Goal: Task Accomplishment & Management: Use online tool/utility

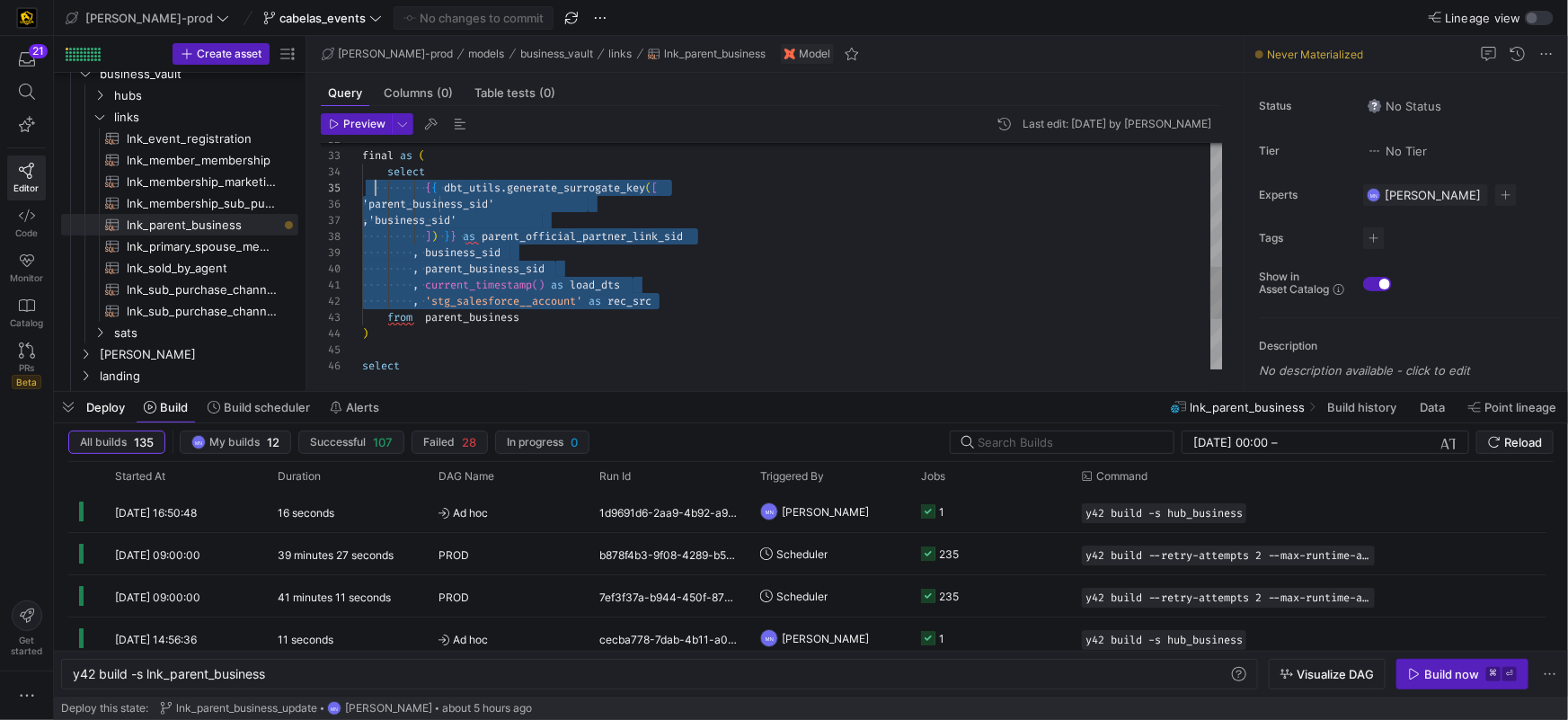
scroll to position [48, 0]
drag, startPoint x: 677, startPoint y: 295, endPoint x: 343, endPoint y: 175, distance: 354.9
click at [362, 175] on div ", 'stg_salesforce__account' as rec_src from parent_business ) select , current_…" at bounding box center [792, 100] width 861 height 969
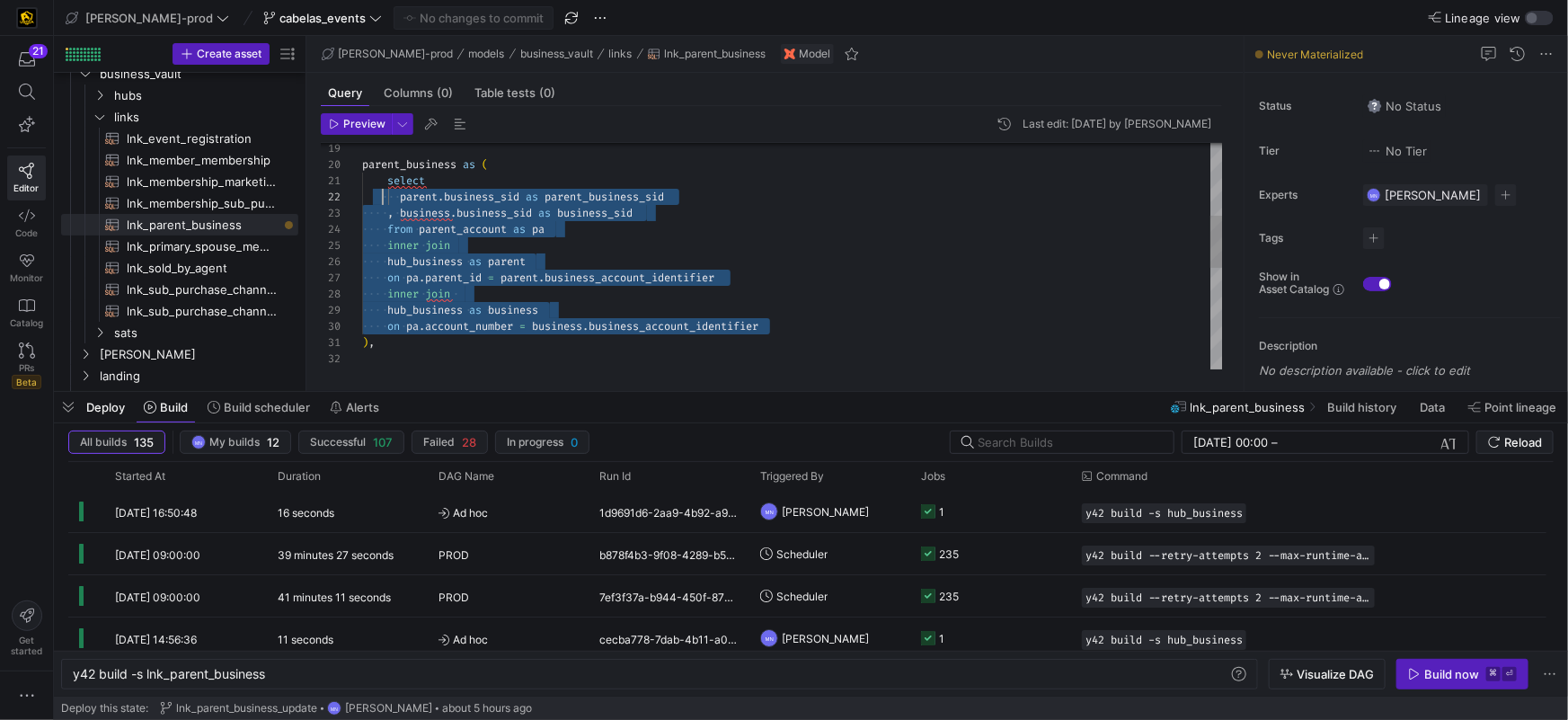
scroll to position [0, 13]
drag, startPoint x: 793, startPoint y: 328, endPoint x: 368, endPoint y: 196, distance: 445.0
click at [373, 187] on div "on pa . parent_id = parent . business_account_identifier inner join hub_busines…" at bounding box center [792, 319] width 861 height 969
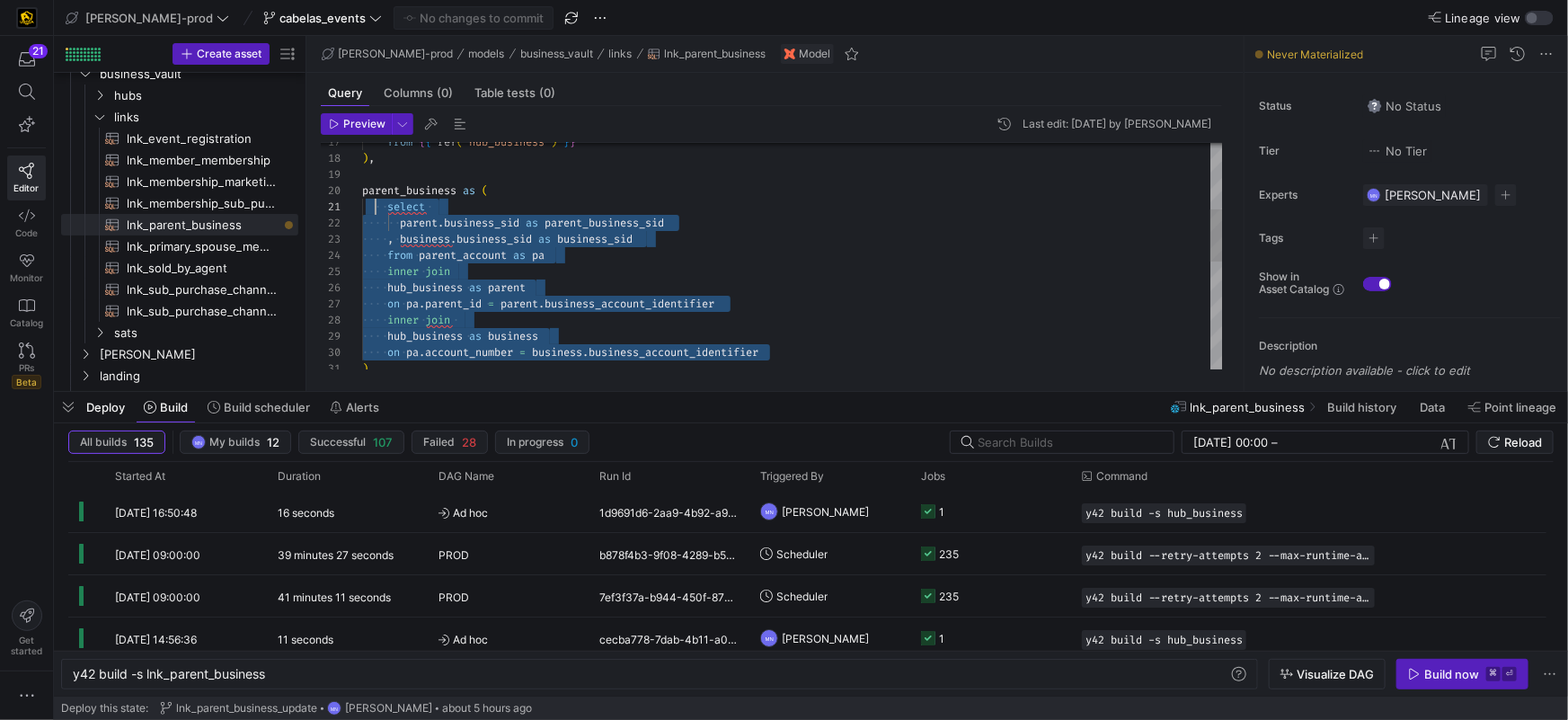
click at [630, 291] on div "on pa . parent_id = parent . business_account_identifier inner join hub_busines…" at bounding box center [792, 345] width 861 height 969
drag, startPoint x: 767, startPoint y: 348, endPoint x: 348, endPoint y: 214, distance: 439.9
click at [362, 214] on div "on pa . parent_id = parent . business_account_identifier inner join hub_busines…" at bounding box center [792, 345] width 861 height 969
click at [837, 271] on div "on pa . parent_id = parent . business_account_identifier inner join hub_busines…" at bounding box center [792, 345] width 861 height 969
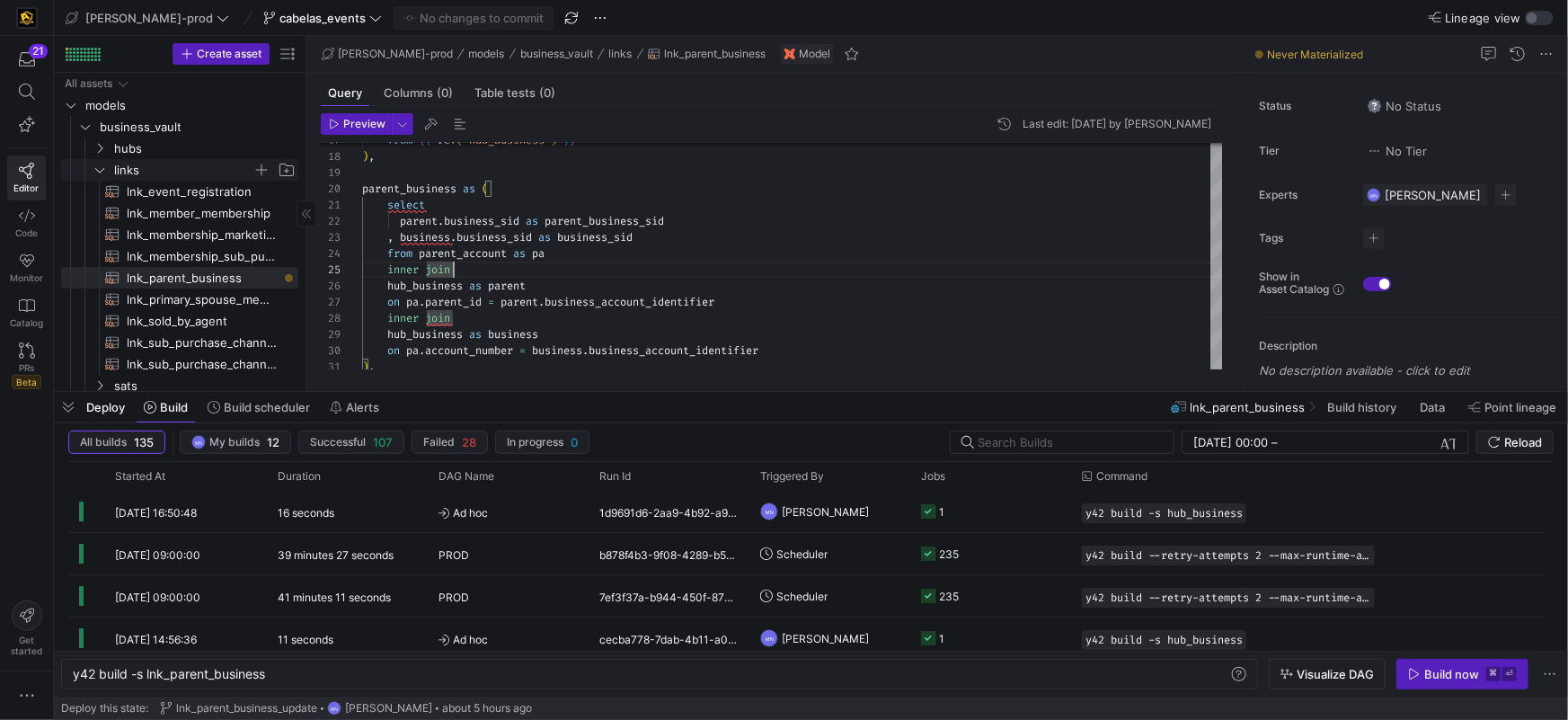
click at [104, 168] on icon "Press SPACE to select this row." at bounding box center [100, 169] width 13 height 11
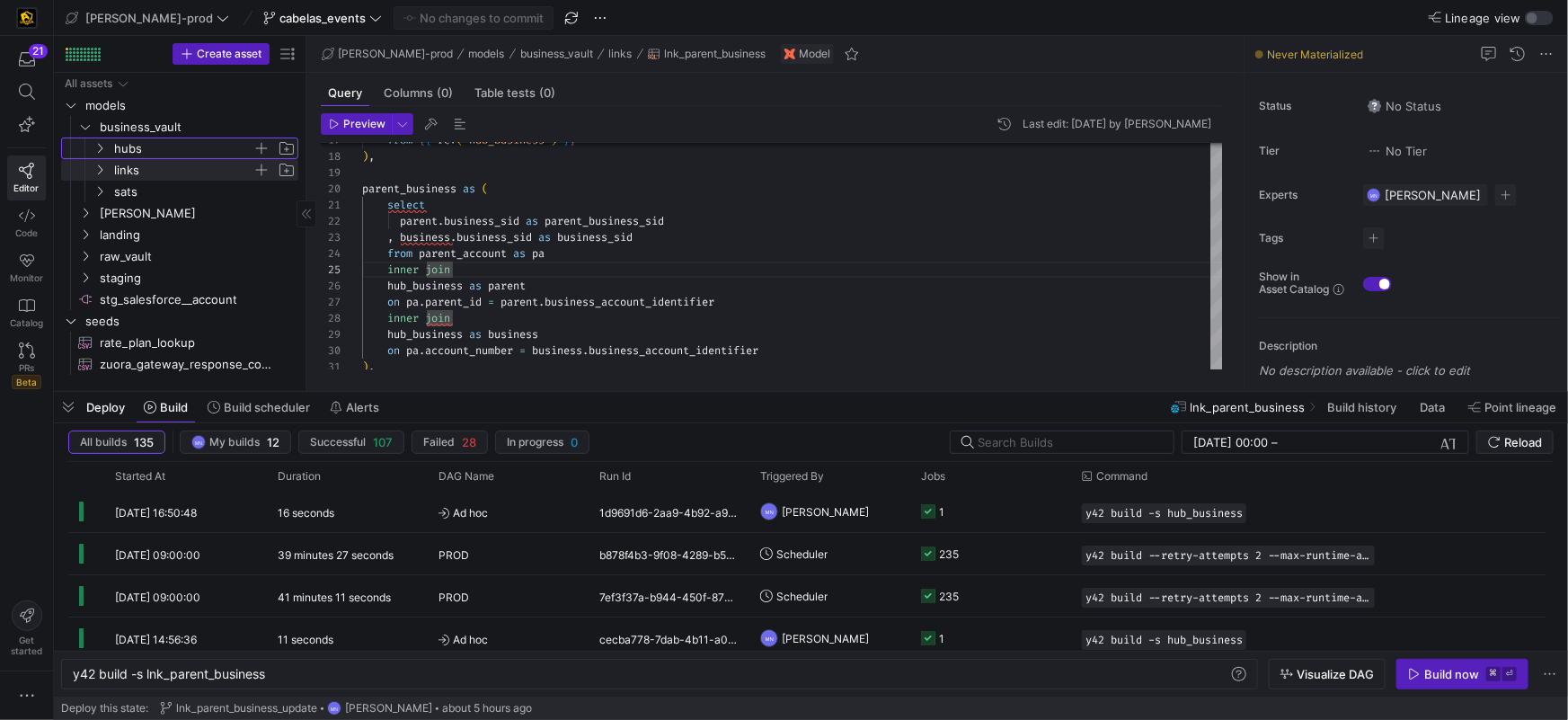
click at [102, 149] on icon "Press SPACE to select this row." at bounding box center [100, 148] width 13 height 11
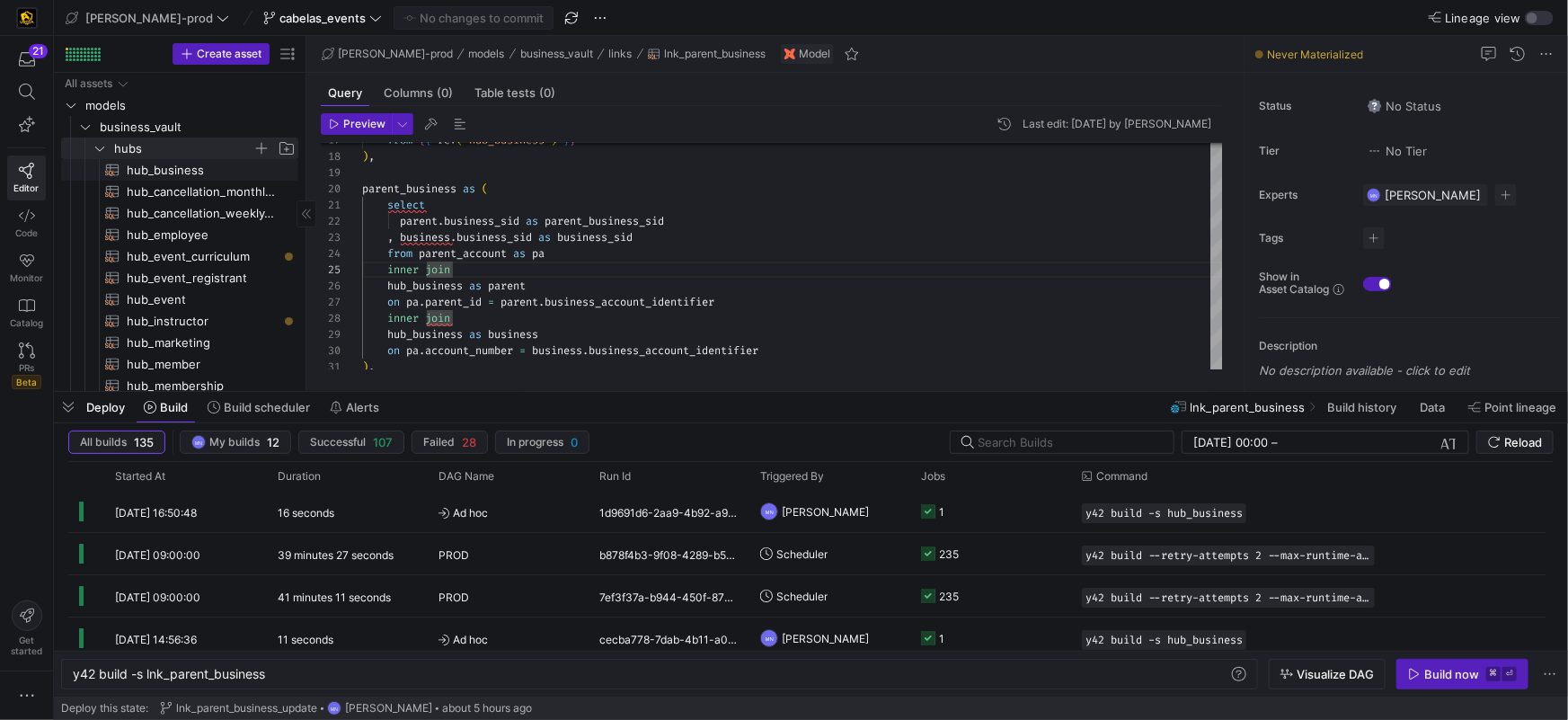
drag, startPoint x: 159, startPoint y: 170, endPoint x: 268, endPoint y: 188, distance: 110.5
click at [159, 170] on span "hub_business​​​​​​​​​​" at bounding box center [202, 170] width 151 height 20
type textarea "{{ config( materialized='incremental' ) }} with business_account as ( select di…"
type textarea "y42 build -s hub_business"
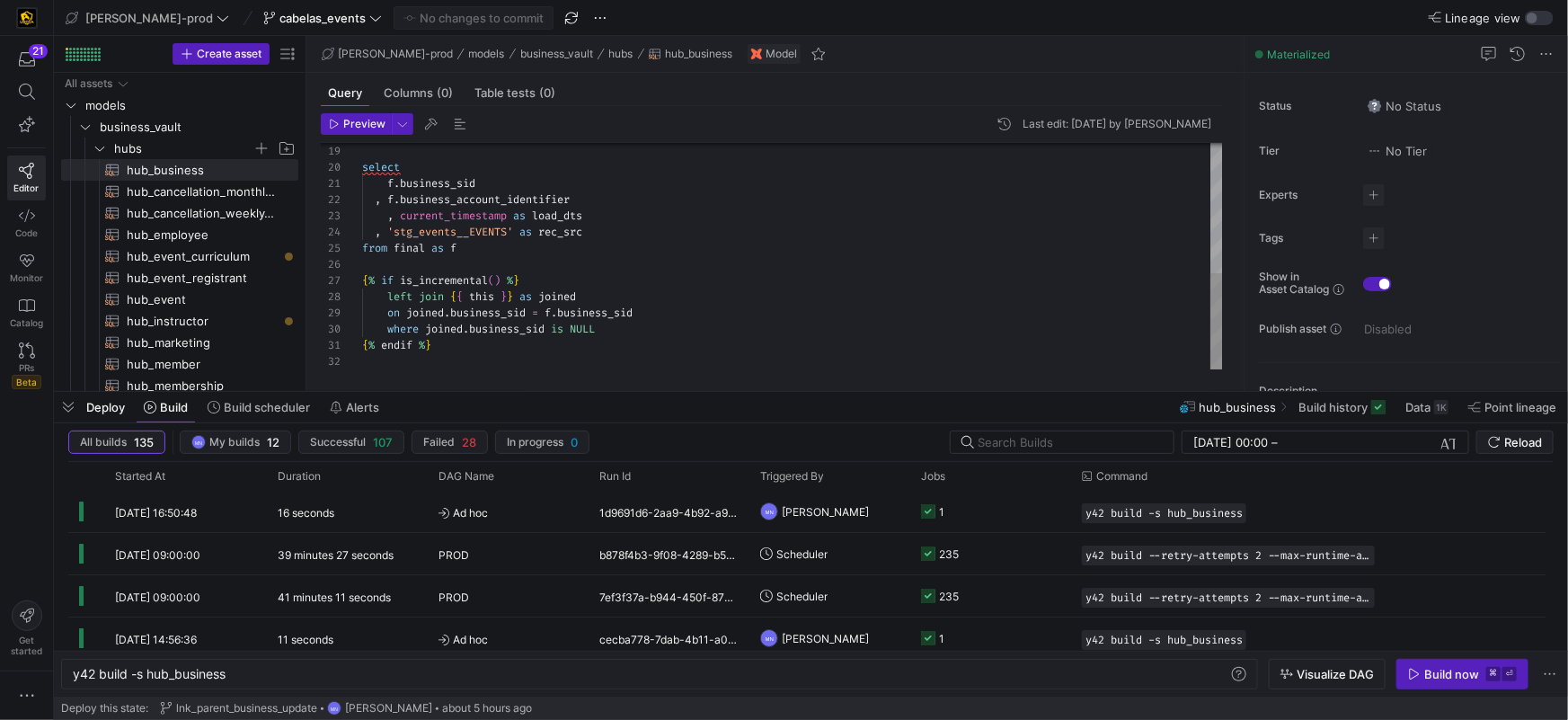
type textarea "[DOMAIN_NAME]_sid , [DOMAIN_NAME]_account_identifier , current_timestamp as loa…"
drag, startPoint x: 510, startPoint y: 231, endPoint x: 577, endPoint y: 279, distance: 82.4
click at [393, 231] on span "'stg_events__EVENTS'" at bounding box center [450, 232] width 126 height 14
